Goal: Transaction & Acquisition: Purchase product/service

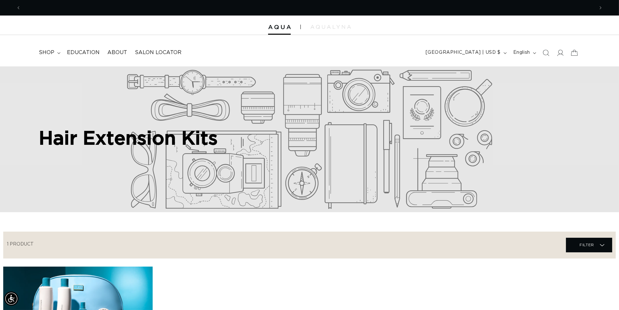
scroll to position [0, 573]
click at [559, 53] on icon at bounding box center [560, 52] width 7 height 7
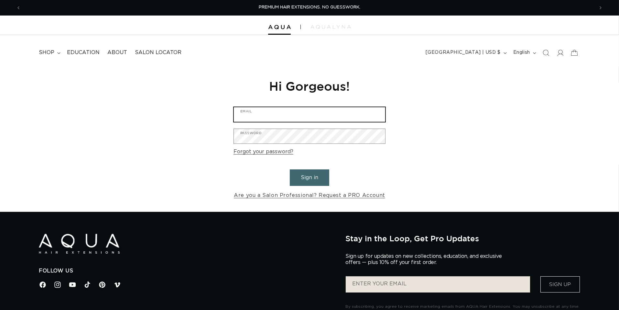
click at [307, 115] on input "Email" at bounding box center [309, 114] width 151 height 15
type input "julieakers71@gmail.com"
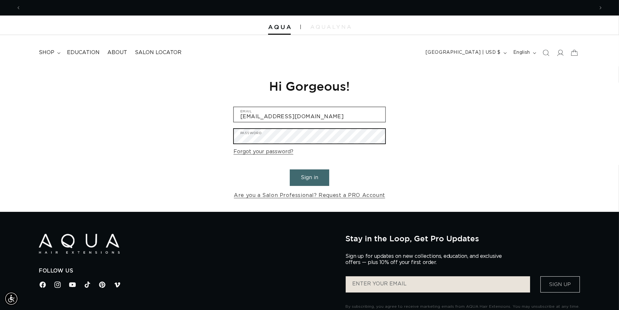
scroll to position [0, 1147]
click at [290, 169] on button "Sign in" at bounding box center [309, 177] width 39 height 17
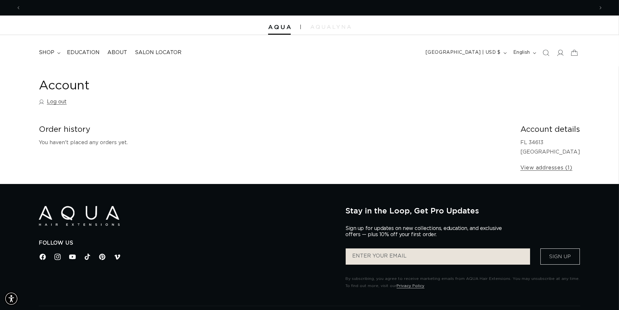
scroll to position [0, 573]
click at [53, 52] on span "shop" at bounding box center [47, 52] width 16 height 7
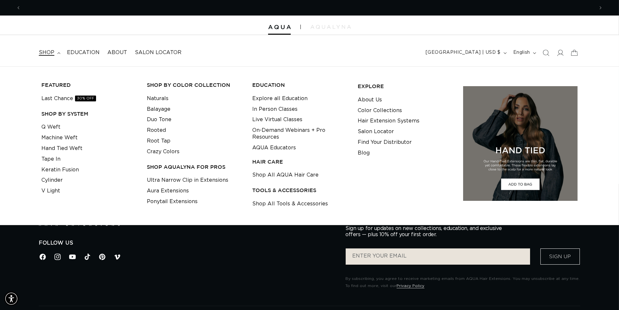
scroll to position [0, 1147]
click at [55, 156] on link "Tape In" at bounding box center [50, 159] width 19 height 11
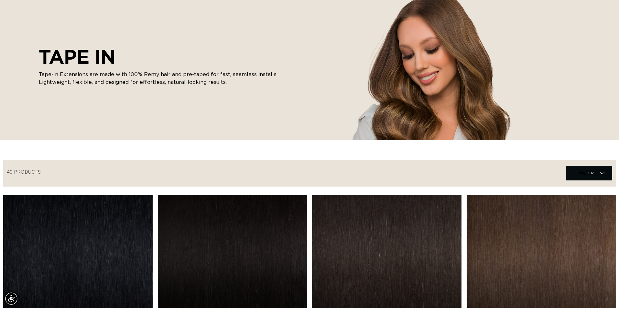
scroll to position [0, 573]
click at [598, 169] on span "Filter Filter" at bounding box center [589, 173] width 46 height 15
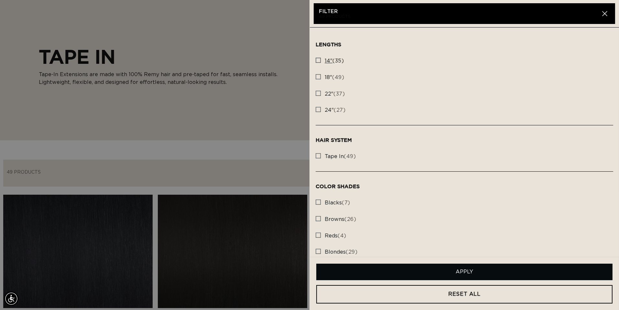
scroll to position [0, 1147]
click at [319, 59] on rect at bounding box center [318, 60] width 5 height 5
click at [319, 59] on input "14" (35) 14" (35 products)" at bounding box center [318, 58] width 5 height 5
checkbox input "true"
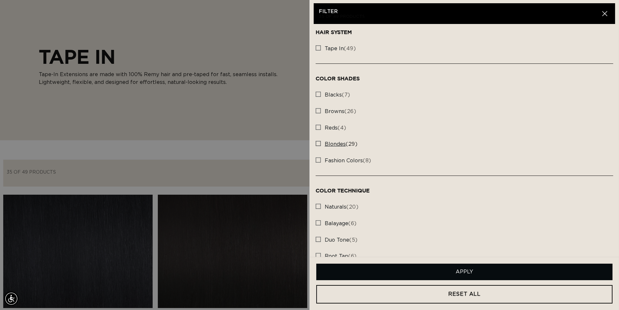
click at [316, 141] on rect at bounding box center [318, 143] width 5 height 5
click at [316, 141] on input "blondes (29) blondes (29 products)" at bounding box center [318, 141] width 5 height 5
checkbox input "true"
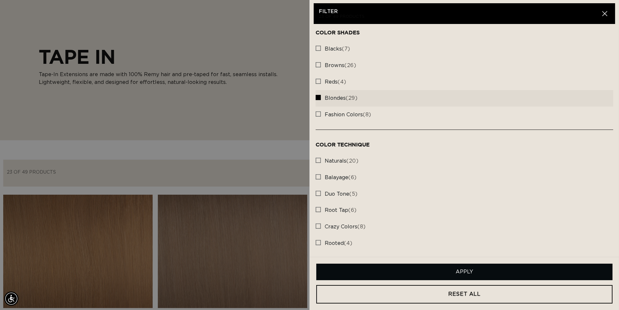
scroll to position [0, 573]
click at [319, 160] on rect at bounding box center [318, 160] width 5 height 5
click at [319, 160] on input "naturals (20) naturals (20 products)" at bounding box center [318, 158] width 5 height 5
checkbox input "true"
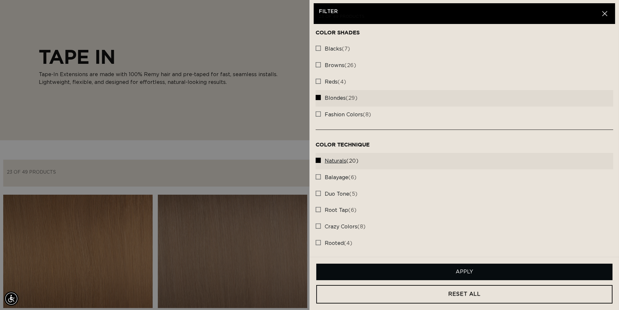
scroll to position [0, 1147]
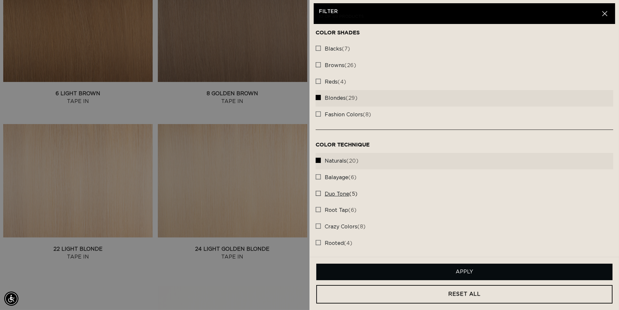
scroll to position [324, 0]
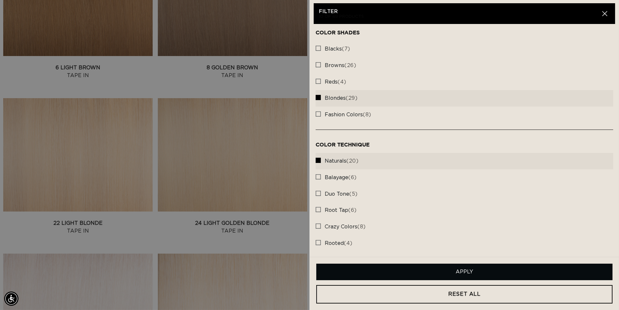
click at [506, 278] on button "Apply" at bounding box center [465, 271] width 296 height 17
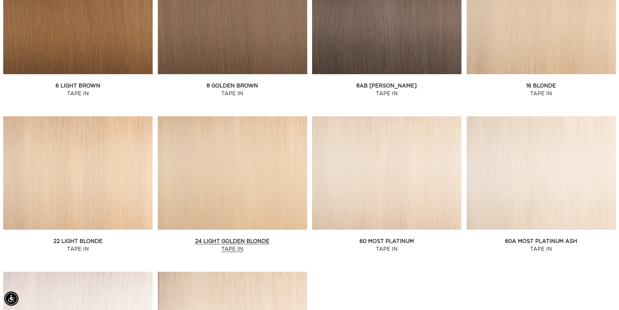
scroll to position [0, 0]
click at [103, 237] on link "22 Light Blonde Tape In" at bounding box center [78, 245] width 150 height 16
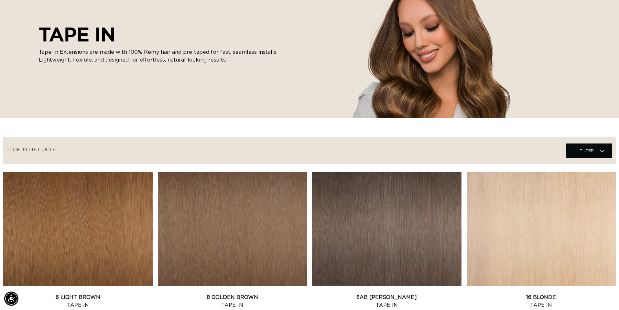
scroll to position [54, 0]
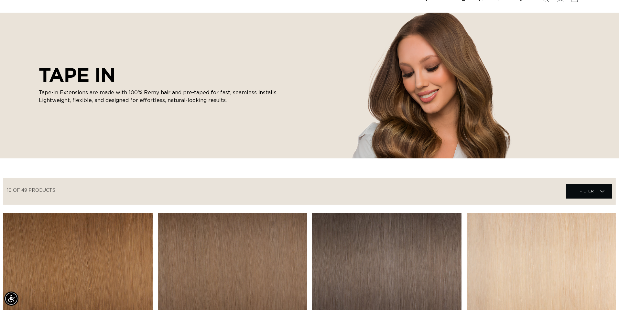
drag, startPoint x: 586, startPoint y: 190, endPoint x: 575, endPoint y: 189, distance: 11.0
click at [585, 190] on span "Filter" at bounding box center [587, 191] width 15 height 12
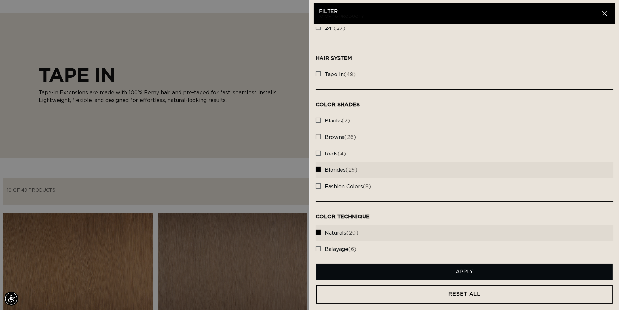
scroll to position [0, 0]
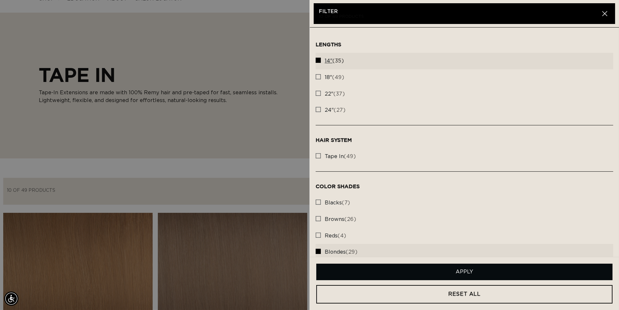
click at [317, 58] on rect at bounding box center [318, 60] width 5 height 5
click at [317, 58] on input "14" (35) 14" (35 products)" at bounding box center [318, 58] width 5 height 5
click at [317, 58] on rect at bounding box center [318, 60] width 5 height 5
click at [317, 58] on input "14" (35) 14" (35 products)" at bounding box center [318, 58] width 5 height 5
checkbox input "true"
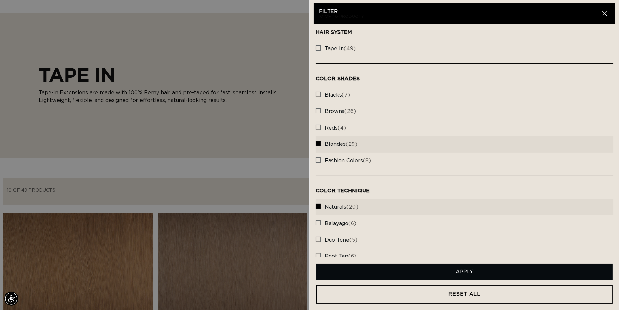
click at [435, 270] on button "Apply" at bounding box center [465, 271] width 296 height 17
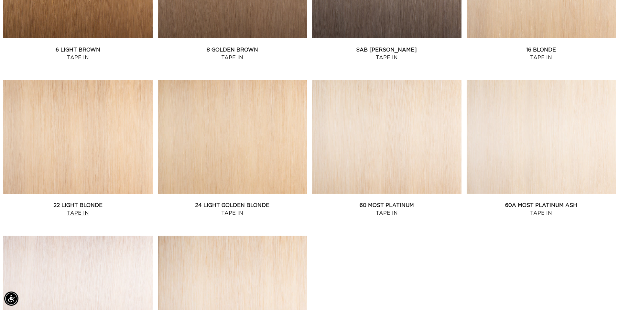
click at [111, 201] on link "22 Light Blonde Tape In" at bounding box center [78, 209] width 150 height 16
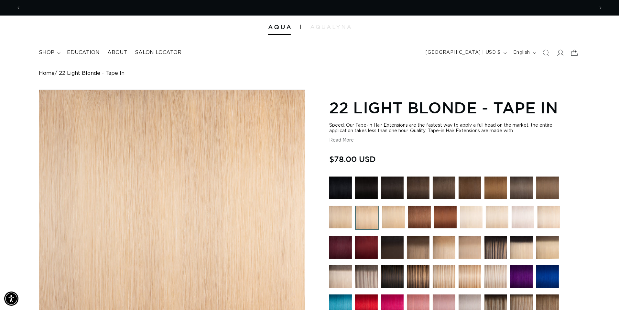
scroll to position [0, 573]
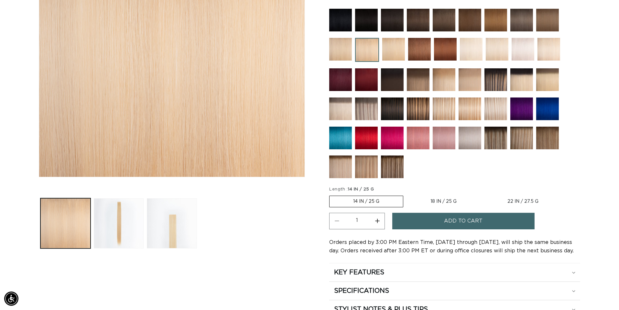
scroll to position [216, 0]
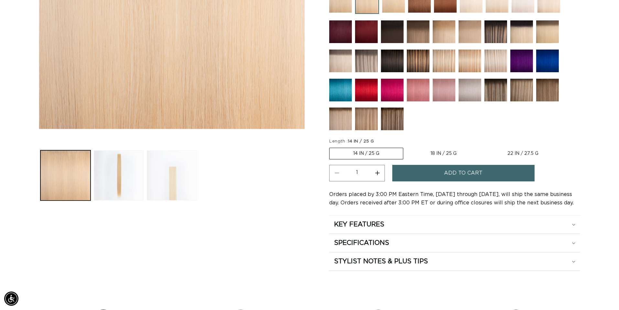
drag, startPoint x: 133, startPoint y: 166, endPoint x: 149, endPoint y: 165, distance: 15.6
click at [135, 166] on button "Load image 2 in gallery view" at bounding box center [119, 175] width 50 height 50
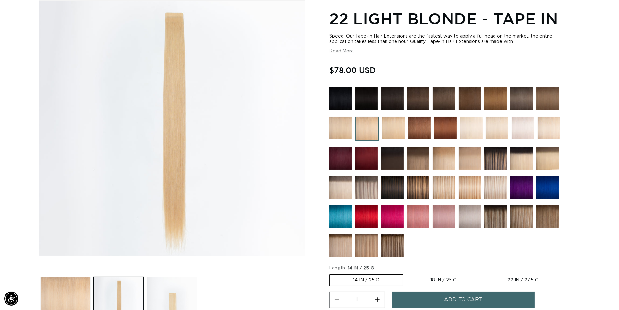
scroll to position [0, 1147]
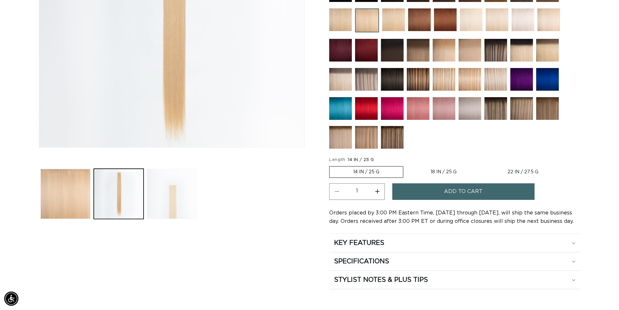
click at [182, 184] on button "Load image 3 in gallery view" at bounding box center [172, 194] width 50 height 50
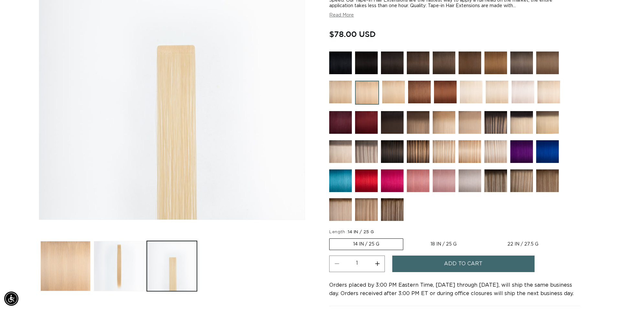
scroll to position [0, 0]
click at [474, 92] on img at bounding box center [471, 92] width 23 height 23
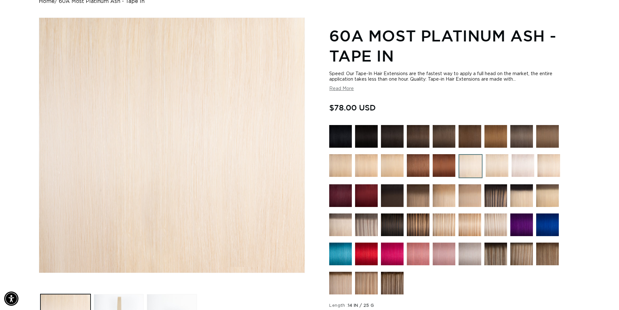
scroll to position [0, 573]
click at [500, 164] on img at bounding box center [497, 165] width 23 height 23
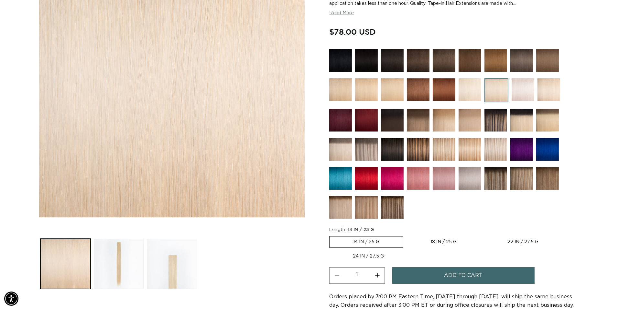
scroll to position [108, 0]
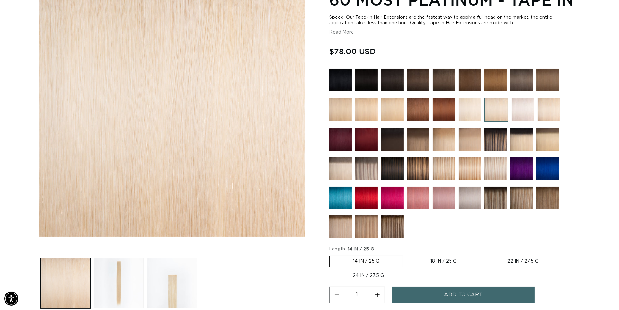
click at [549, 115] on img at bounding box center [549, 109] width 23 height 23
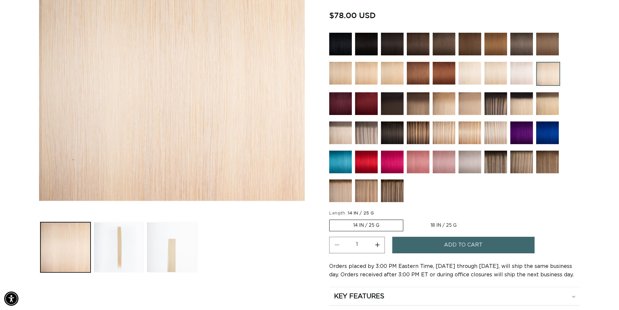
scroll to position [0, 1147]
click at [361, 69] on img at bounding box center [366, 73] width 23 height 23
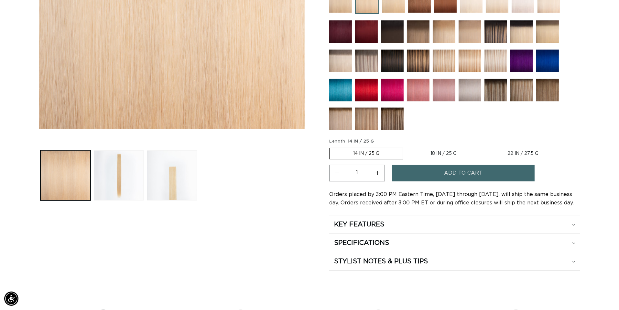
scroll to position [0, 573]
